Goal: Task Accomplishment & Management: Use online tool/utility

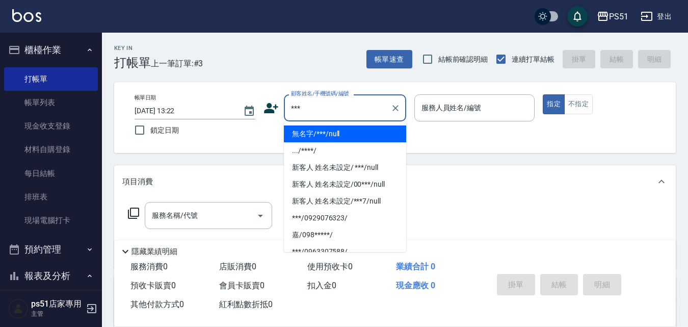
type input "無名字/***/null"
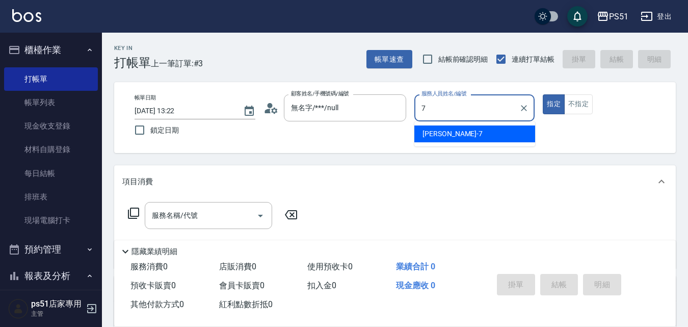
type input "[PERSON_NAME]-7"
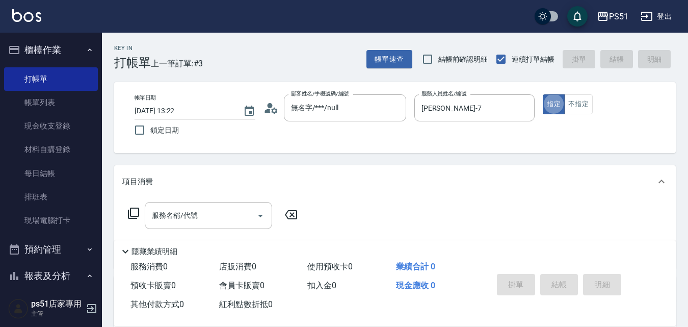
type button "true"
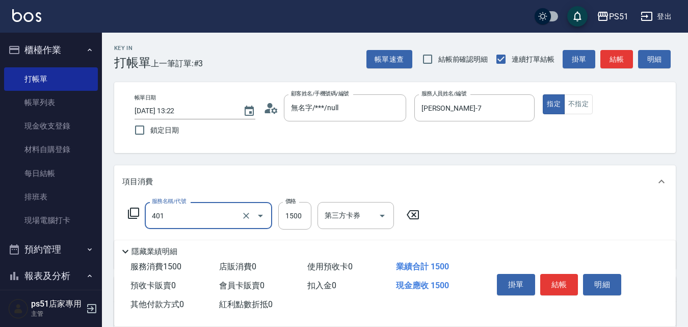
type input "基本染髮(401)"
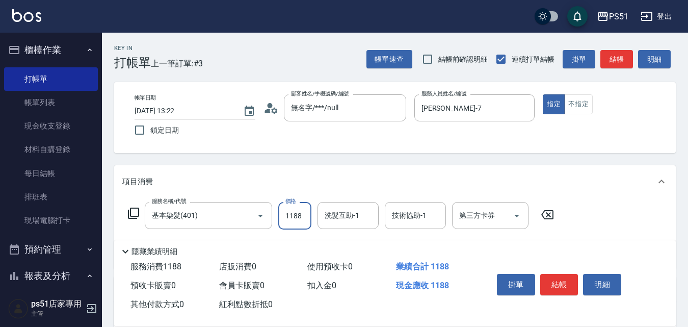
type input "1188"
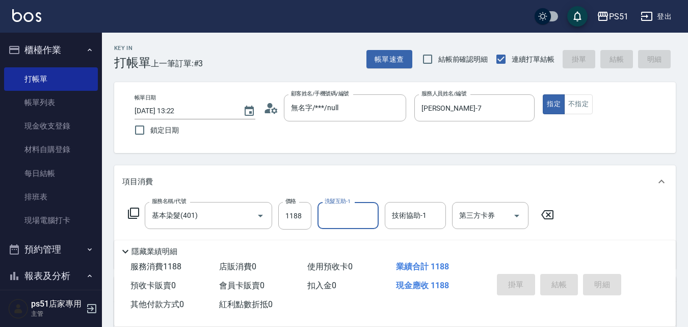
type input "[DATE] 14:06"
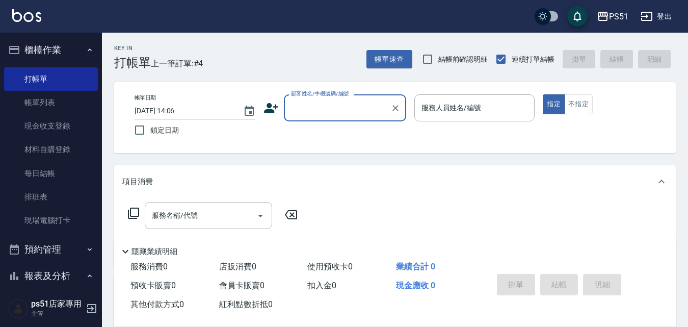
click at [312, 99] on input "顧客姓名/手機號碼/編號" at bounding box center [337, 108] width 98 height 18
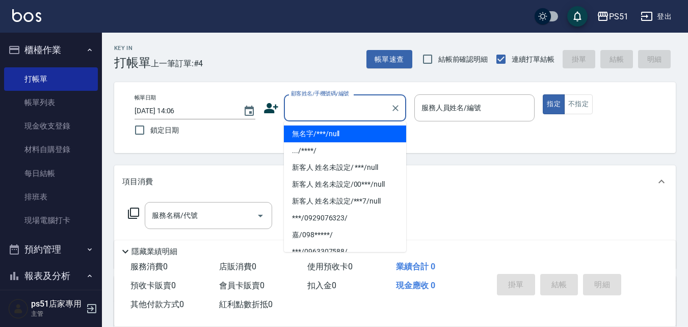
click at [346, 132] on li "無名字/***/null" at bounding box center [345, 133] width 122 height 17
type input "無名字/***/null"
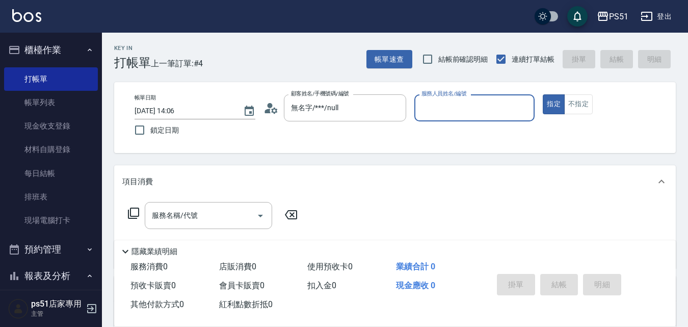
click at [434, 105] on input "服務人員姓名/編號" at bounding box center [475, 108] width 112 height 18
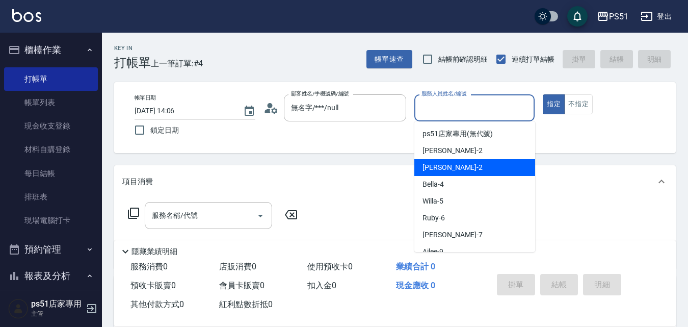
drag, startPoint x: 434, startPoint y: 173, endPoint x: 502, endPoint y: 148, distance: 72.7
click at [434, 173] on div "[PERSON_NAME] -2" at bounding box center [474, 167] width 121 height 17
type input "[PERSON_NAME]-2"
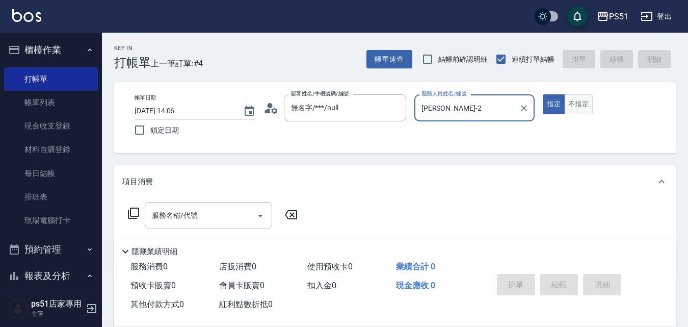
click at [571, 110] on button "不指定" at bounding box center [578, 104] width 29 height 20
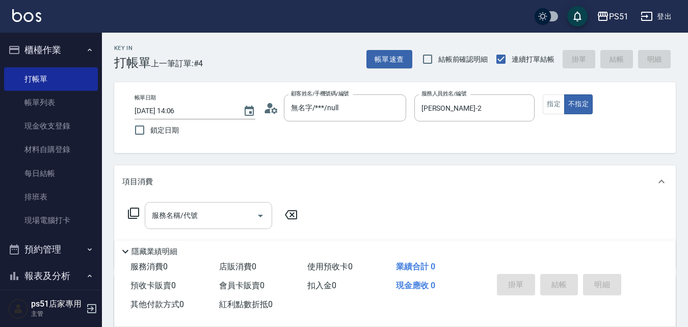
click at [186, 218] on div "服務名稱/代號 服務名稱/代號" at bounding box center [208, 215] width 127 height 27
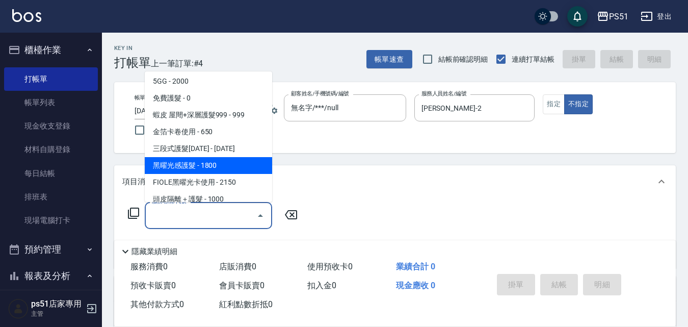
scroll to position [1427, 0]
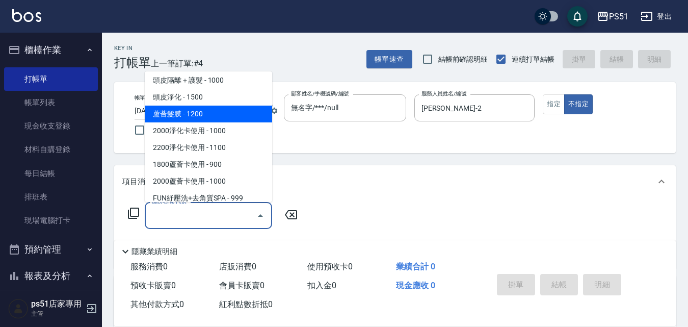
click at [215, 118] on span "蘆薈髮膜 - 1200" at bounding box center [208, 113] width 127 height 17
type input "蘆薈髮膜(602)"
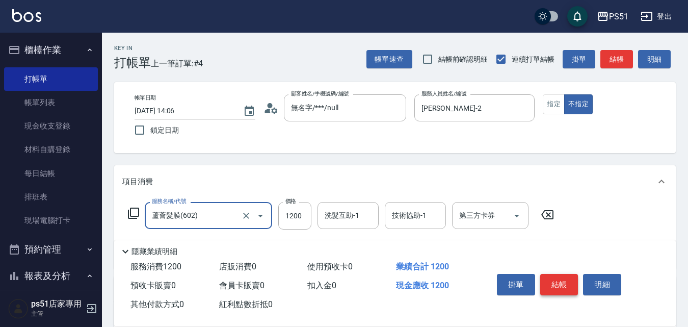
click at [565, 280] on button "結帳" at bounding box center [559, 284] width 38 height 21
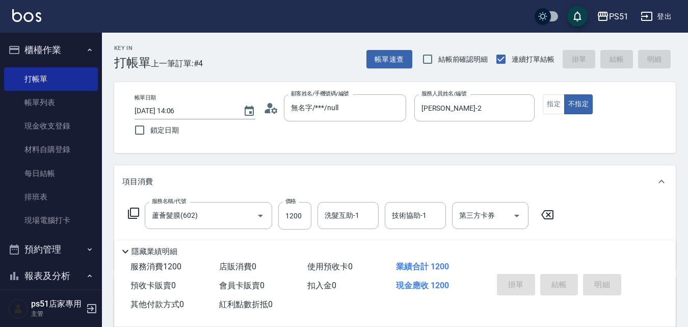
type input "[DATE] 14:35"
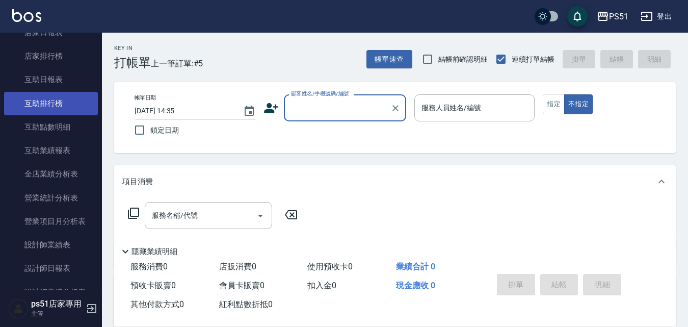
scroll to position [357, 0]
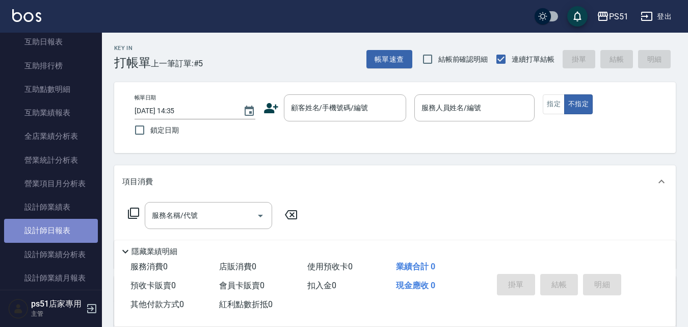
click at [62, 225] on link "設計師日報表" at bounding box center [51, 230] width 94 height 23
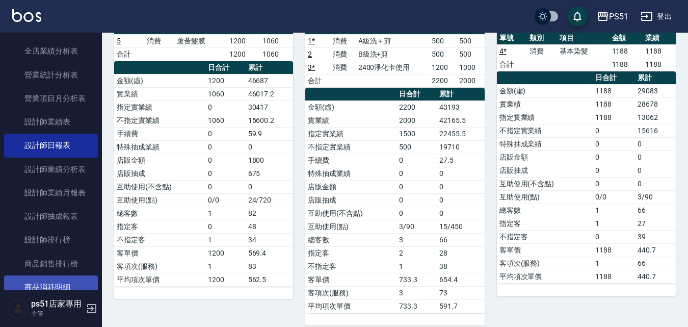
scroll to position [475, 0]
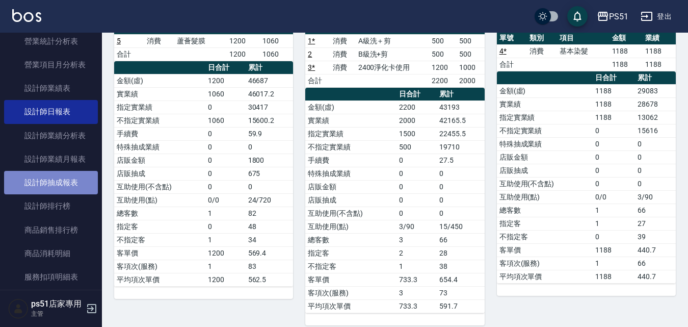
click at [76, 187] on link "設計師抽成報表" at bounding box center [51, 182] width 94 height 23
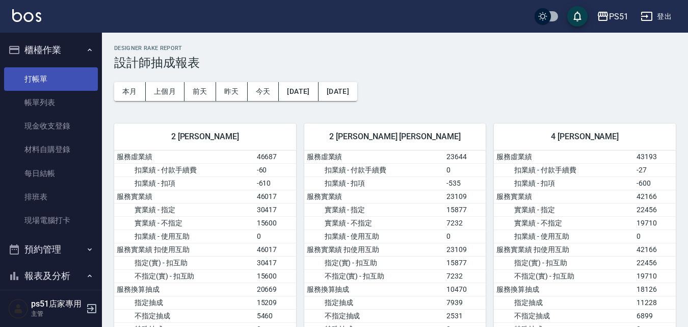
click at [41, 73] on link "打帳單" at bounding box center [51, 78] width 94 height 23
